Goal: Information Seeking & Learning: Find specific fact

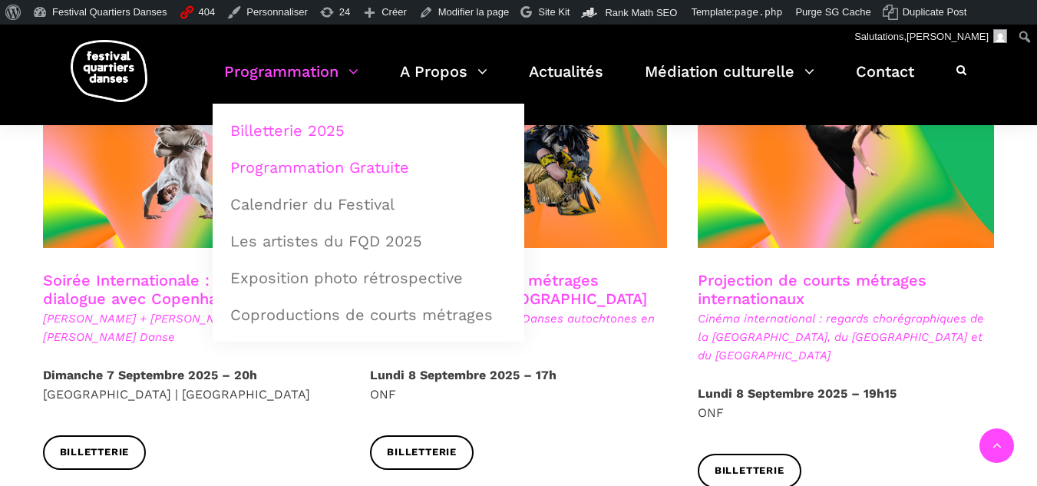
click at [303, 167] on link "Programmation Gratuite" at bounding box center [368, 167] width 295 height 35
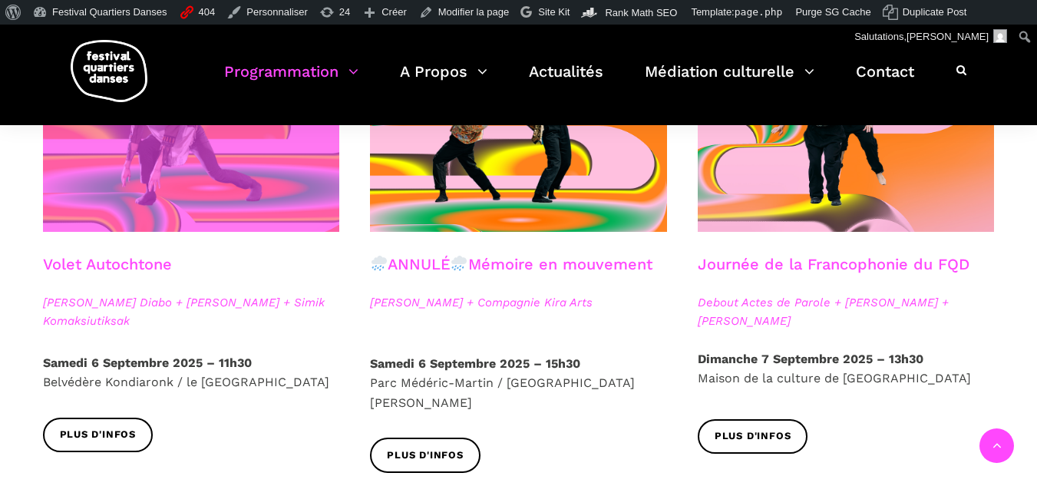
scroll to position [921, 0]
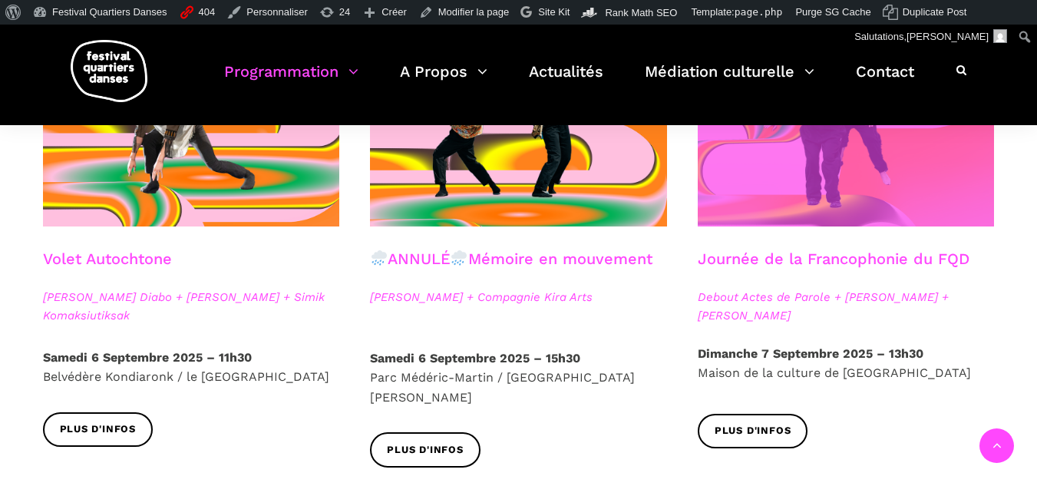
click at [815, 221] on span at bounding box center [846, 127] width 297 height 199
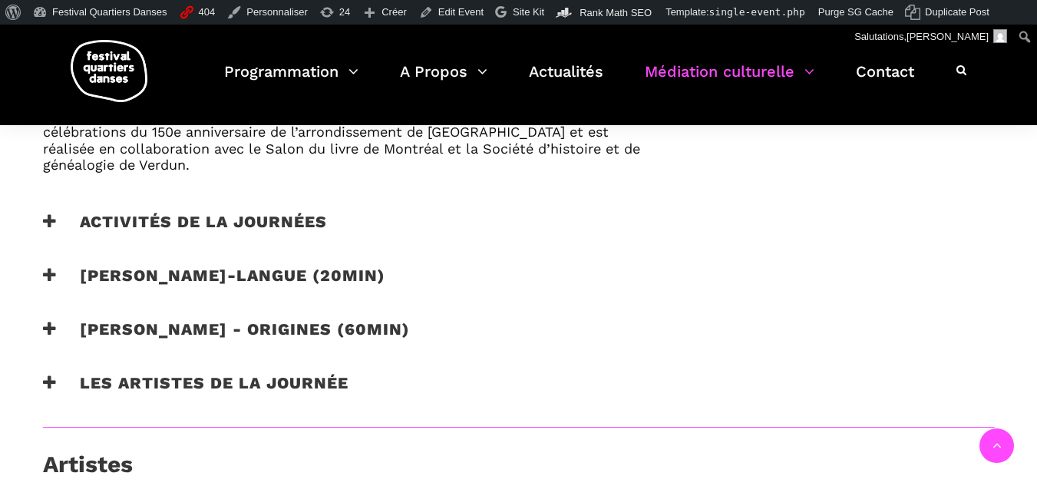
scroll to position [1152, 0]
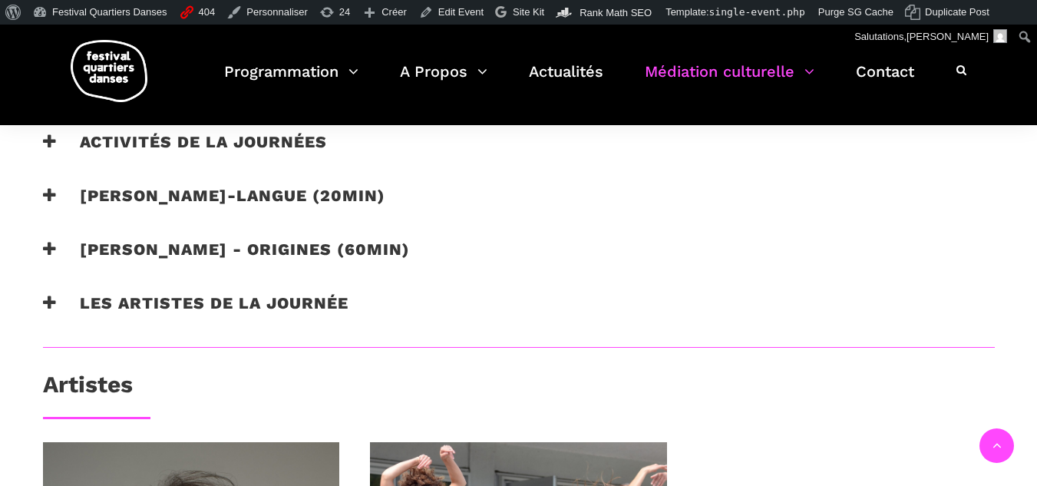
click at [127, 297] on h3 "Les artistes de la journée" at bounding box center [196, 312] width 306 height 38
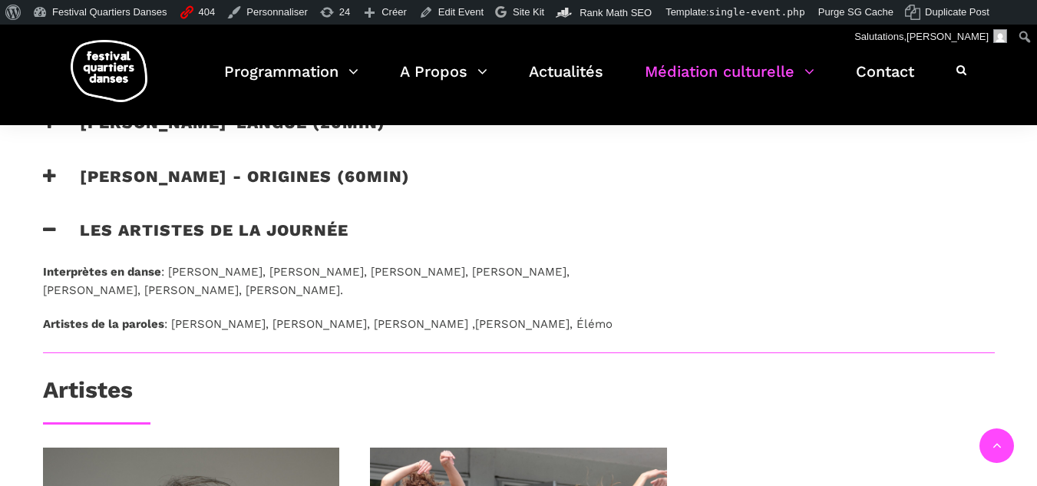
scroll to position [1229, 0]
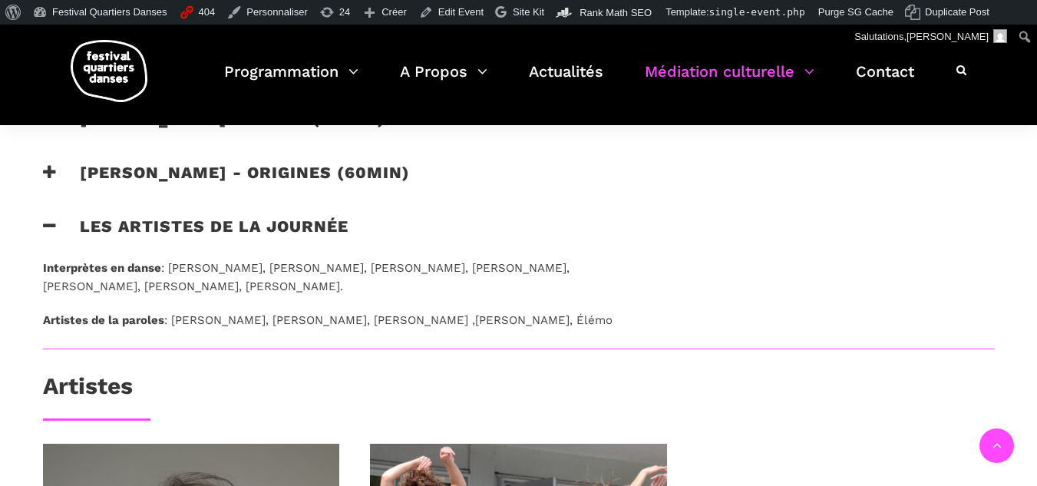
drag, startPoint x: 448, startPoint y: 290, endPoint x: 28, endPoint y: 263, distance: 420.9
click at [28, 263] on div "Interprètes en danse : Constance Aubry, Genevieve Gagne, Emmanuelle Martin, Sac…" at bounding box center [346, 304] width 636 height 90
copy p "Interprètes en danse : Constance Aubry, Genevieve Gagne, Emmanuelle Martin, Sac…"
drag, startPoint x: 310, startPoint y: 208, endPoint x: 369, endPoint y: 250, distance: 72.0
click at [310, 208] on div "Nous aimons revenir au village! Certains contextes appellent au rassemblement, …" at bounding box center [345, 209] width 605 height 8
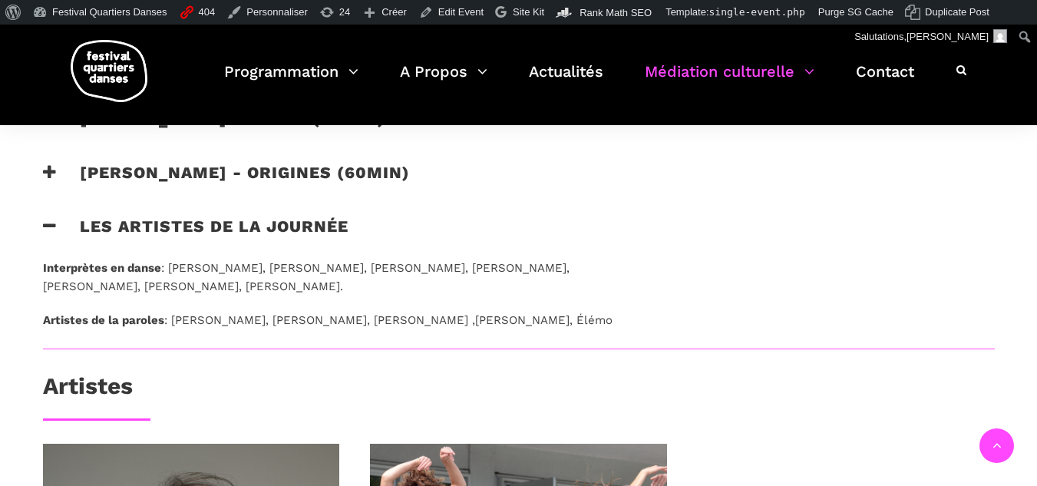
drag, startPoint x: 438, startPoint y: 285, endPoint x: 34, endPoint y: 268, distance: 405.0
click at [34, 268] on div "Interprètes en danse : Constance Aubry, Genevieve Gagne, Emmanuelle Martin, Sac…" at bounding box center [346, 304] width 636 height 90
copy p "Interprètes en danse : Constance Aubry, Genevieve Gagne, Emmanuelle Martin, Sac…"
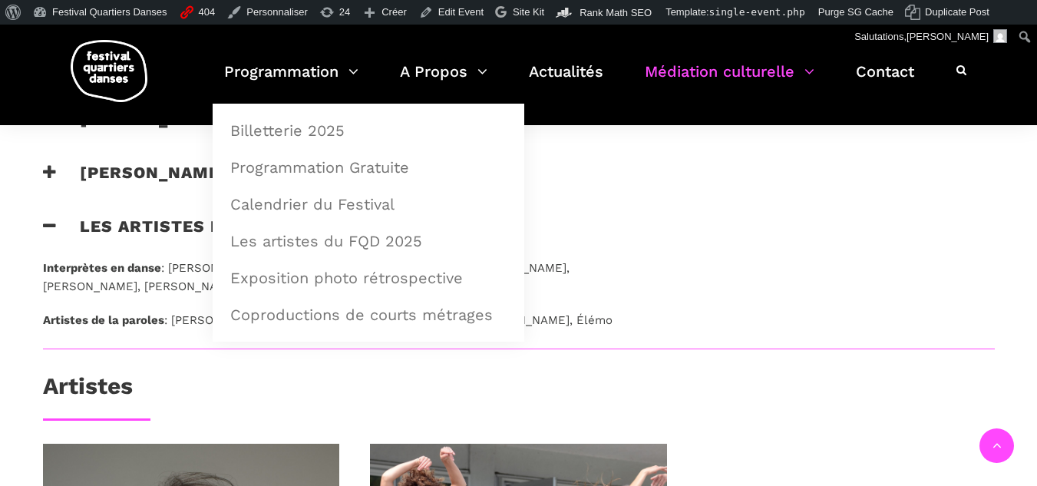
click at [184, 283] on p "Interprètes en danse : Constance Aubry, Genevieve Gagne, Emmanuelle Martin, Sac…" at bounding box center [345, 277] width 605 height 37
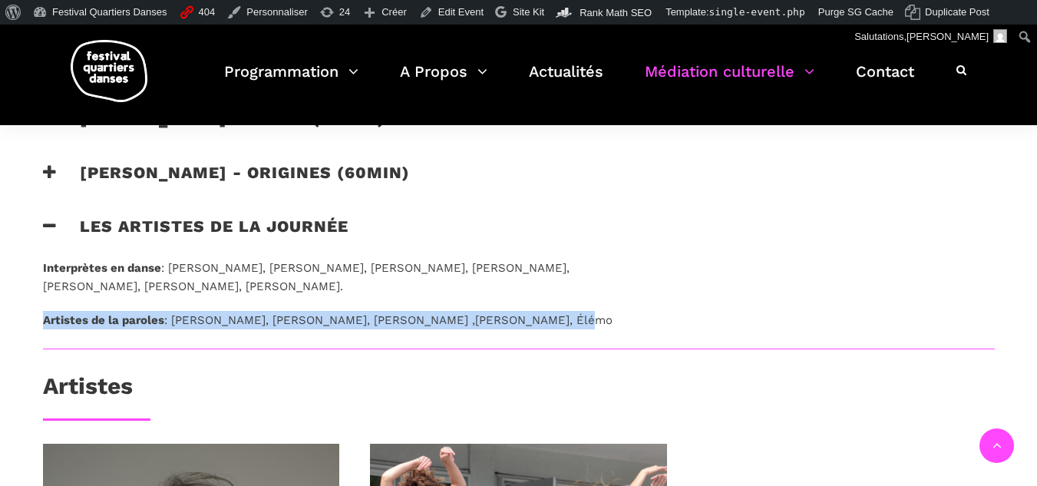
drag, startPoint x: 43, startPoint y: 318, endPoint x: 551, endPoint y: 317, distance: 508.3
click at [551, 317] on p "Artistes de la paroles : Marie-Paule Grimaldi, Amélie Prevost, Nelly Daou ,Inan…" at bounding box center [345, 320] width 605 height 18
copy p "Artistes de la paroles : Marie-Paule Grimaldi, Amélie Prevost, Nelly Daou ,Inan…"
